Goal: Task Accomplishment & Management: Manage account settings

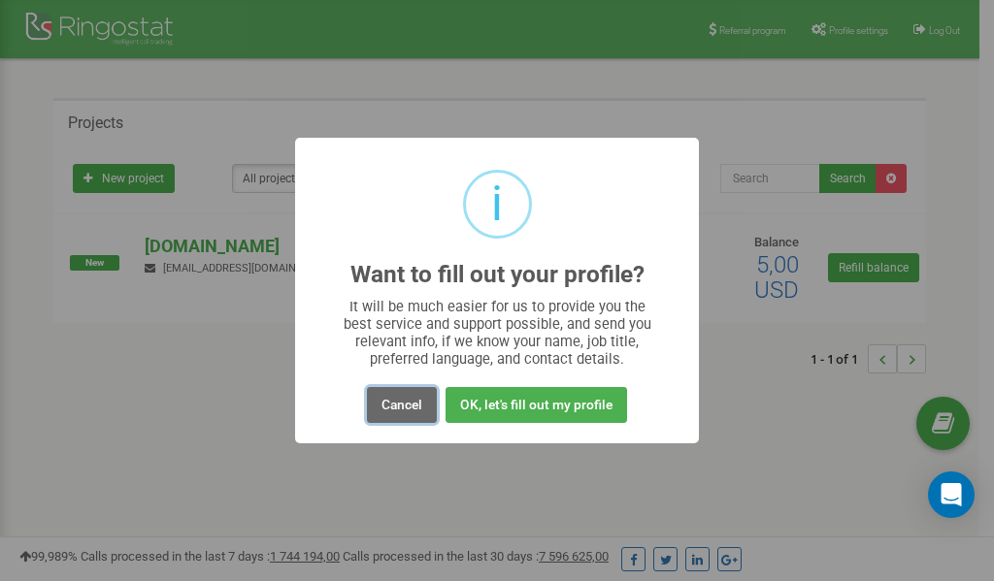
click at [402, 406] on button "Cancel" at bounding box center [402, 405] width 70 height 36
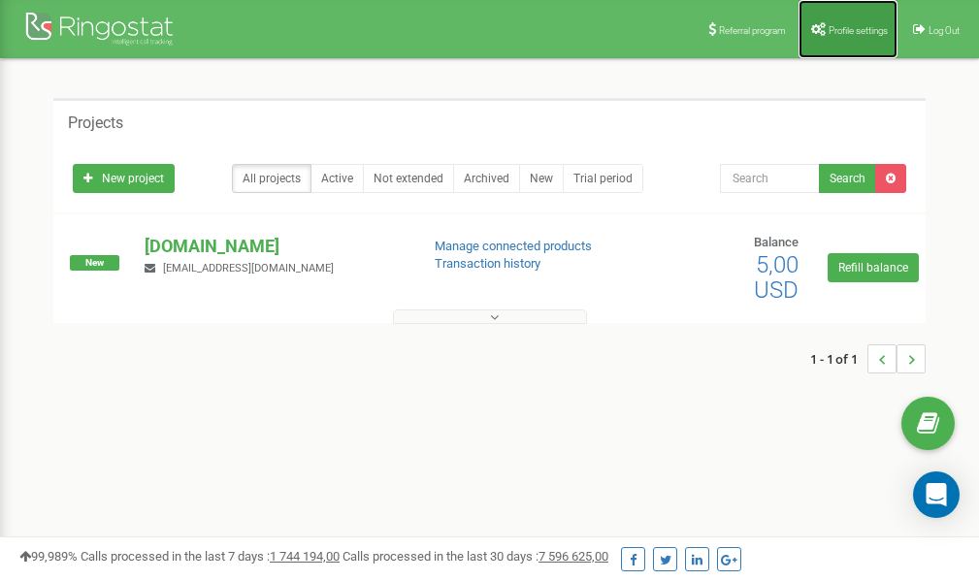
click at [867, 29] on span "Profile settings" at bounding box center [858, 30] width 59 height 11
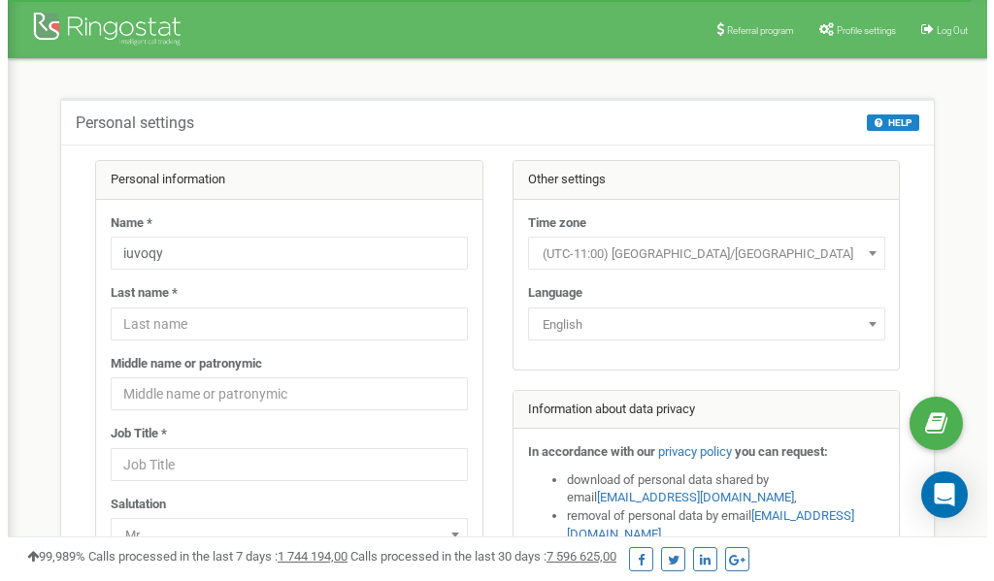
scroll to position [97, 0]
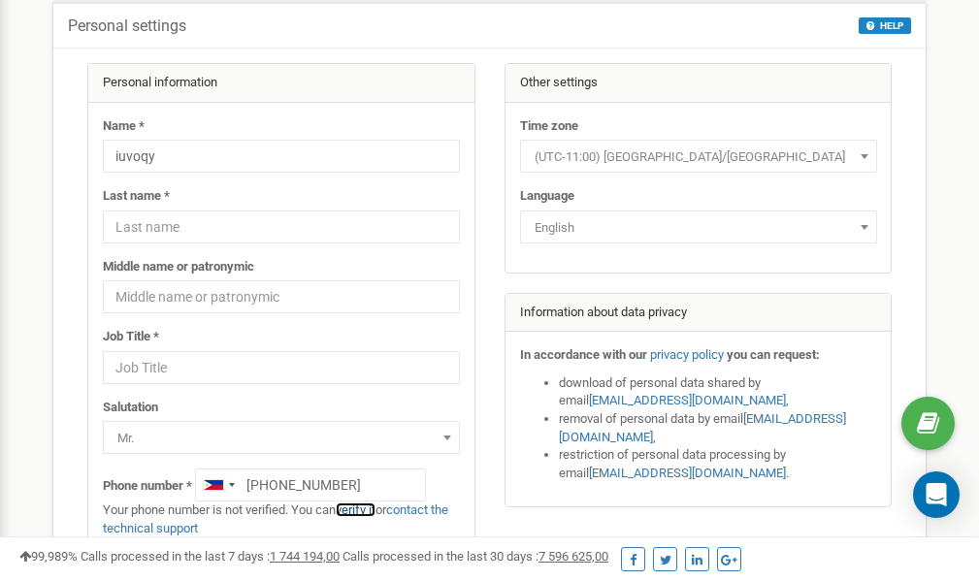
click at [368, 511] on link "verify it" at bounding box center [356, 510] width 40 height 15
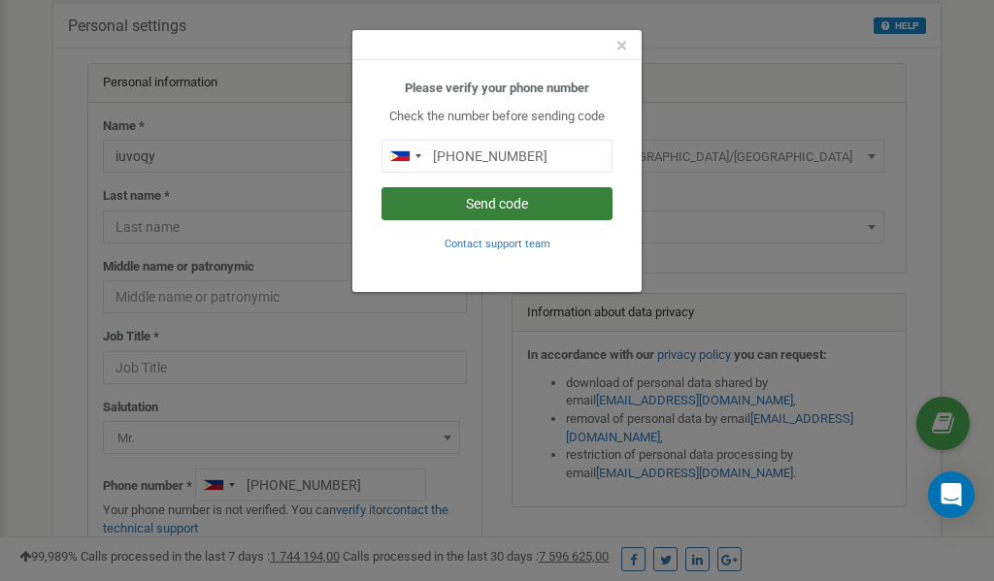
click at [479, 209] on button "Send code" at bounding box center [496, 203] width 231 height 33
